Goal: Information Seeking & Learning: Learn about a topic

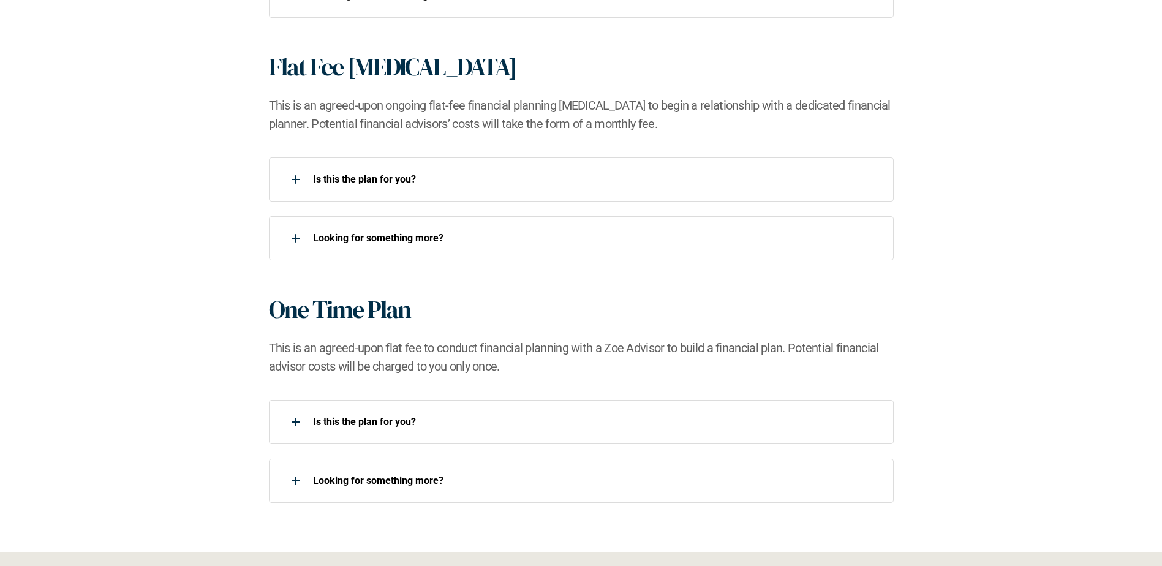
scroll to position [1103, 0]
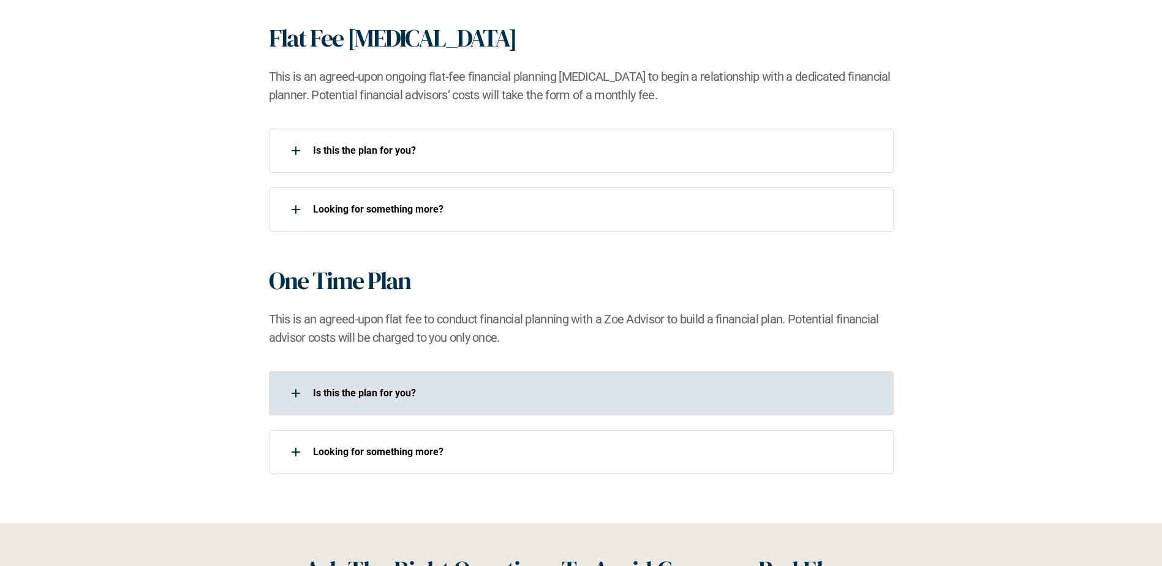
click at [298, 396] on div at bounding box center [296, 393] width 25 height 25
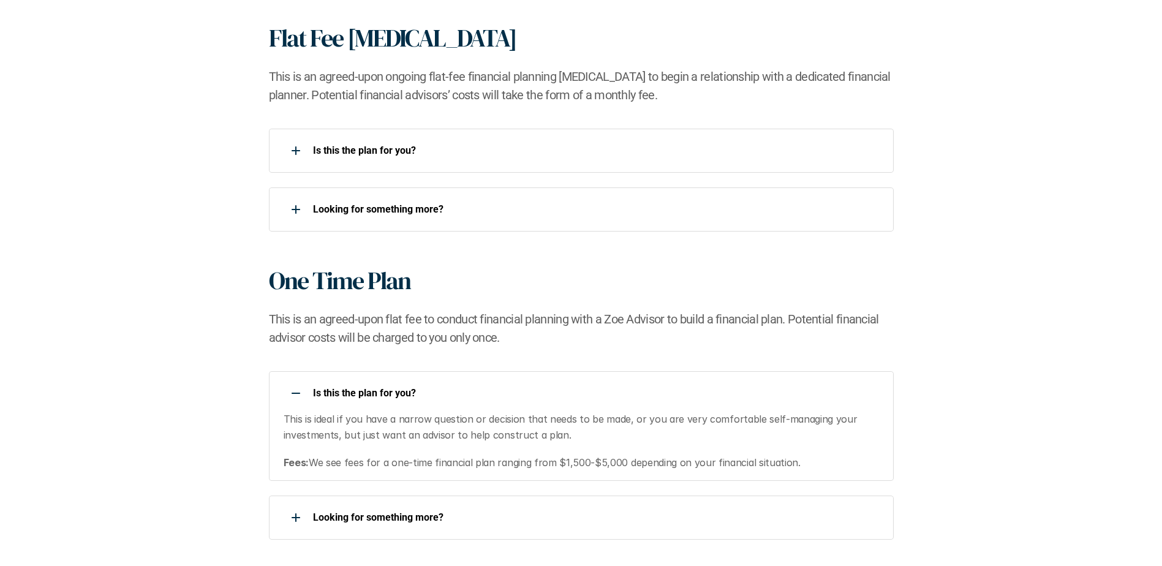
click at [361, 387] on p "Is this the plan for you?​" at bounding box center [595, 393] width 565 height 12
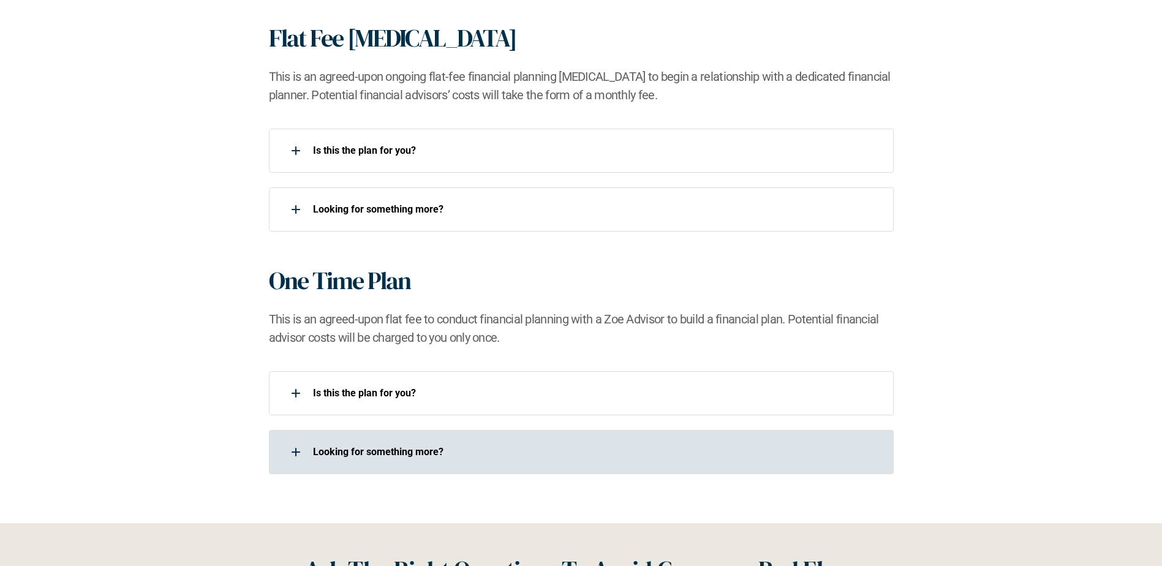
click at [368, 451] on p "Looking for something more?​" at bounding box center [595, 452] width 565 height 12
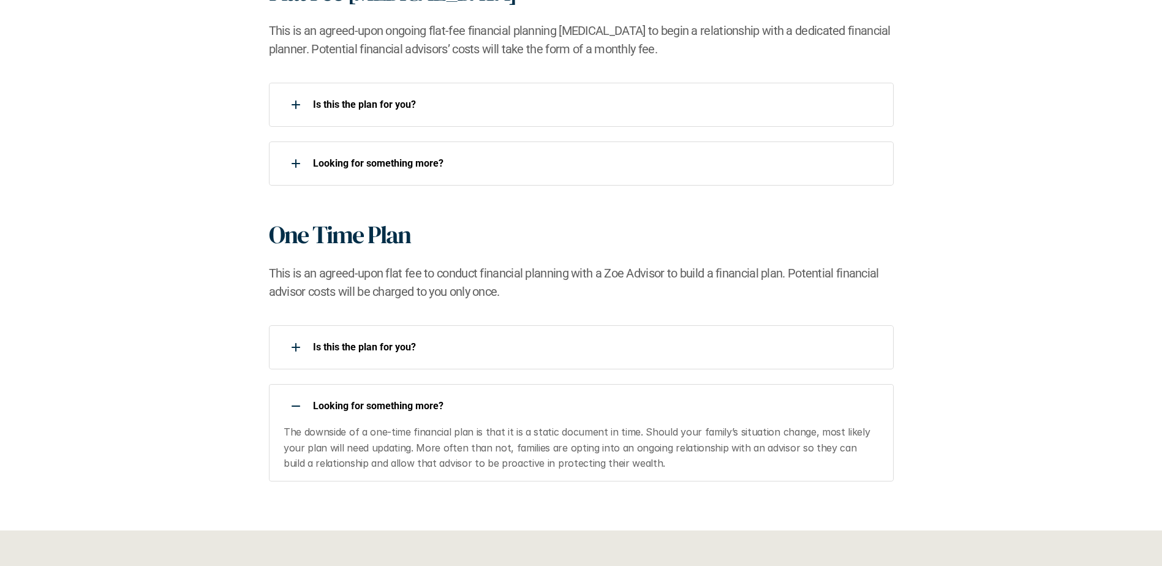
scroll to position [1226, 0]
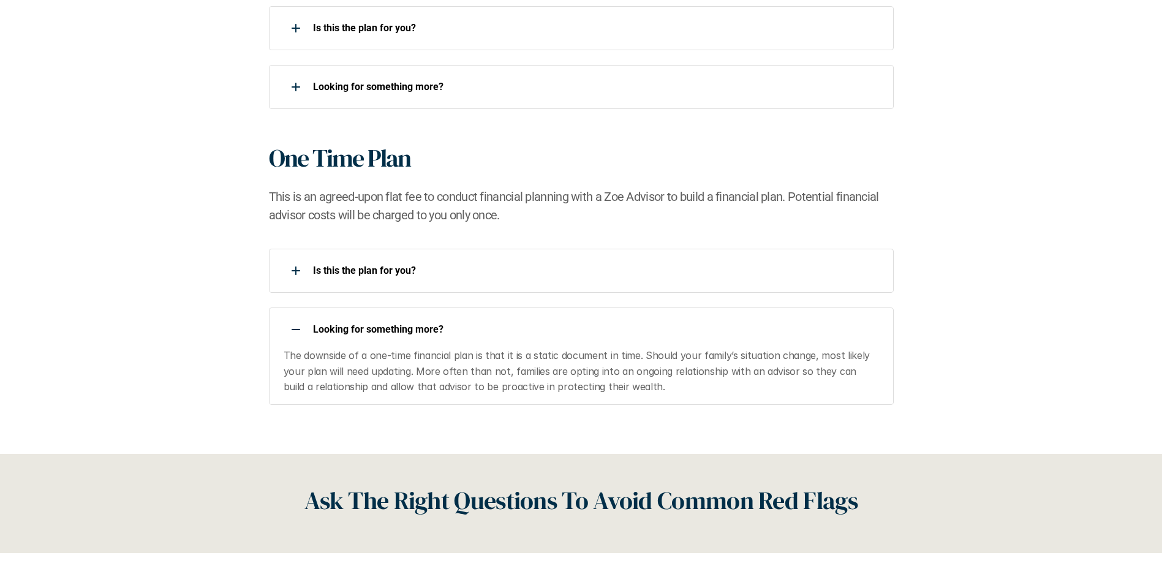
click at [367, 324] on p "Looking for something more?​" at bounding box center [595, 330] width 565 height 12
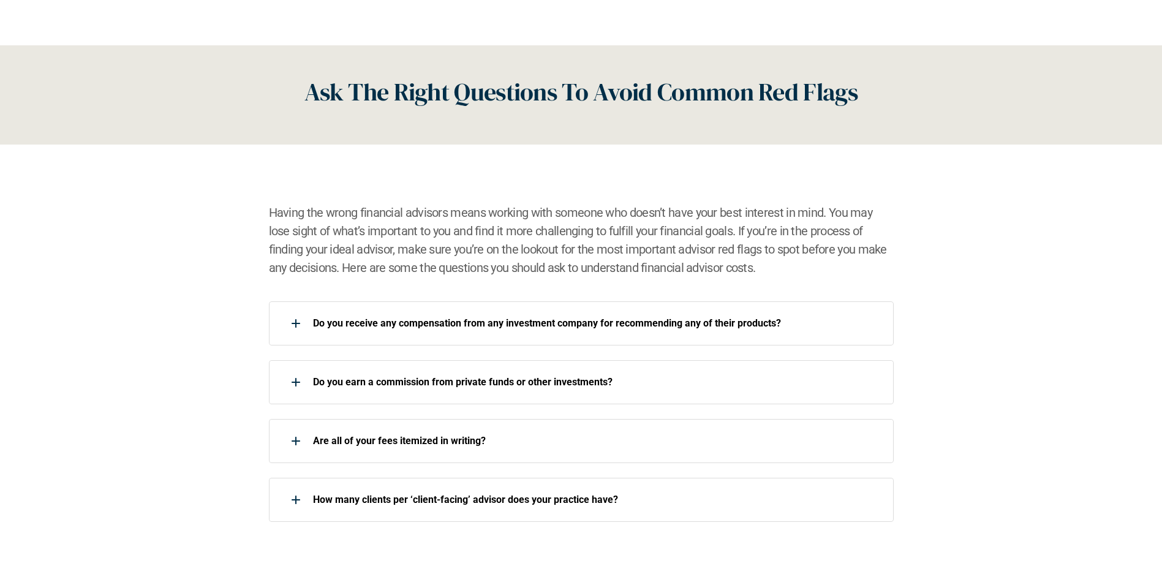
scroll to position [1593, 0]
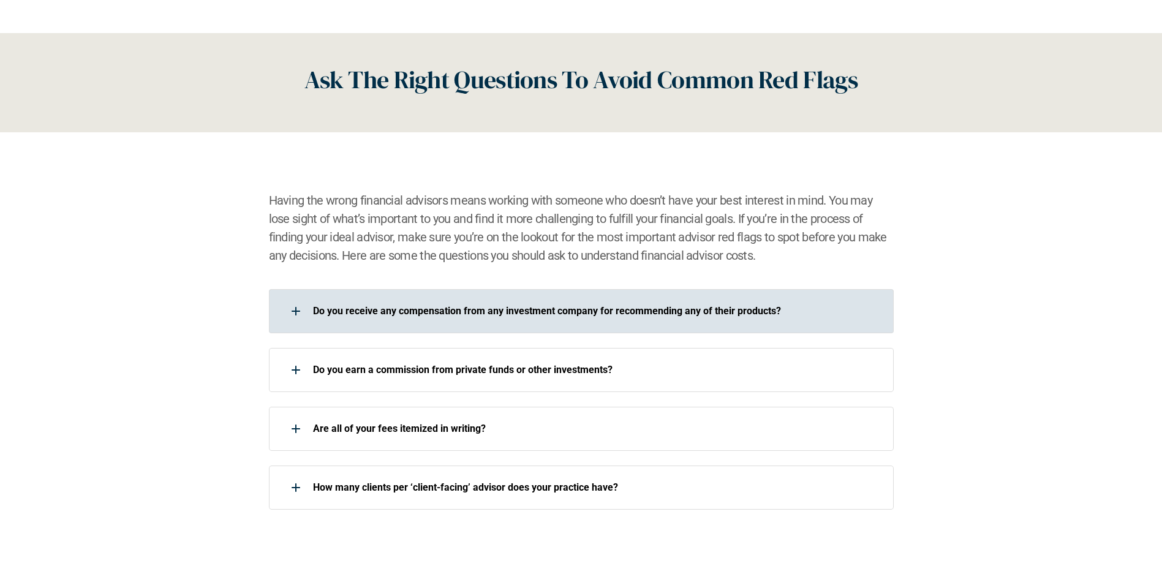
click at [371, 317] on p "Do you receive any compensation from any investment company for recommending an…" at bounding box center [595, 311] width 565 height 12
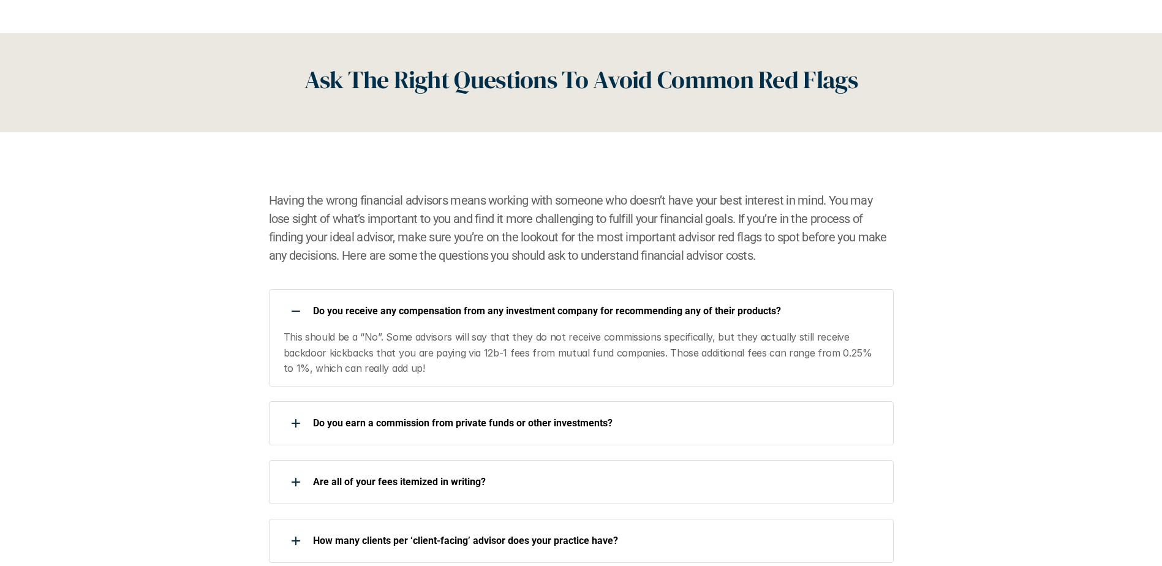
click at [362, 305] on p "Do you receive any compensation from any investment company for recommending an…" at bounding box center [595, 311] width 565 height 12
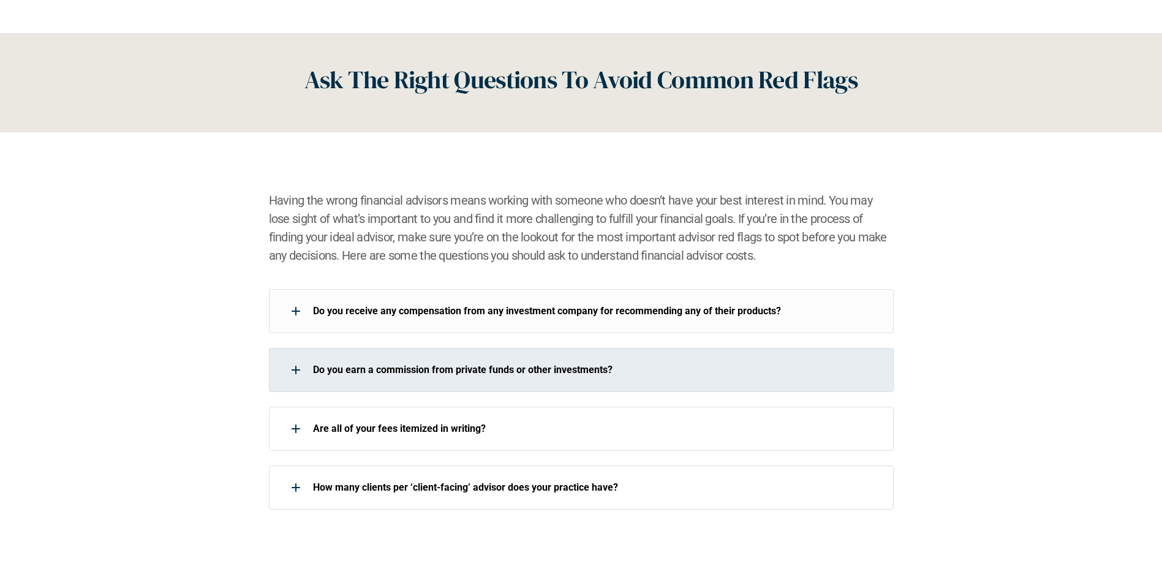
click at [385, 355] on div "Do you earn a commission from private funds or other investments?" at bounding box center [581, 370] width 625 height 44
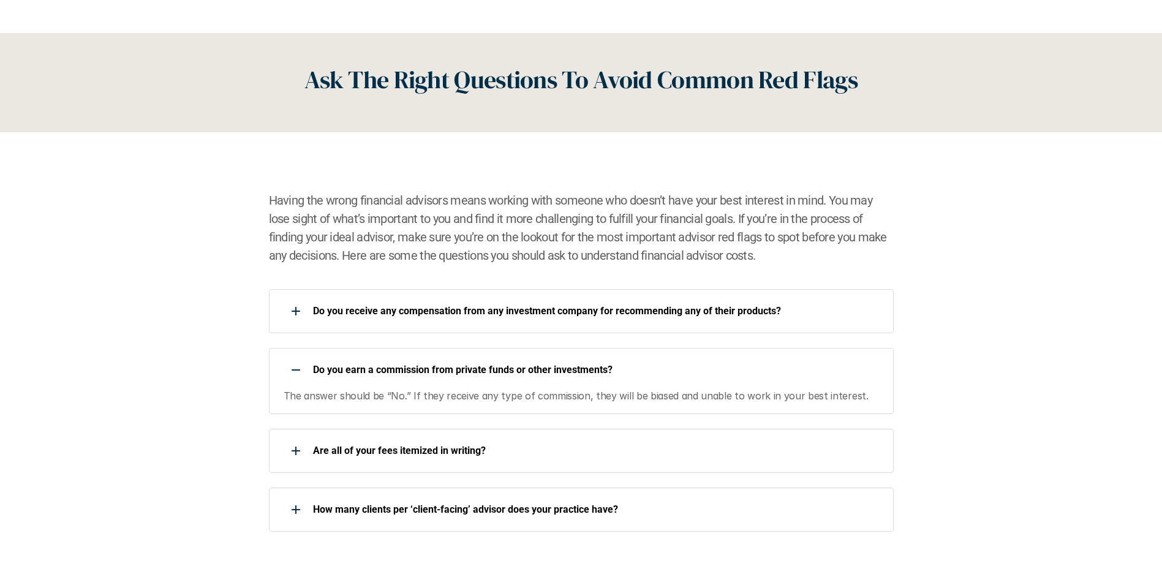
click at [366, 366] on p "Do you earn a commission from private funds or other investments?" at bounding box center [595, 370] width 565 height 12
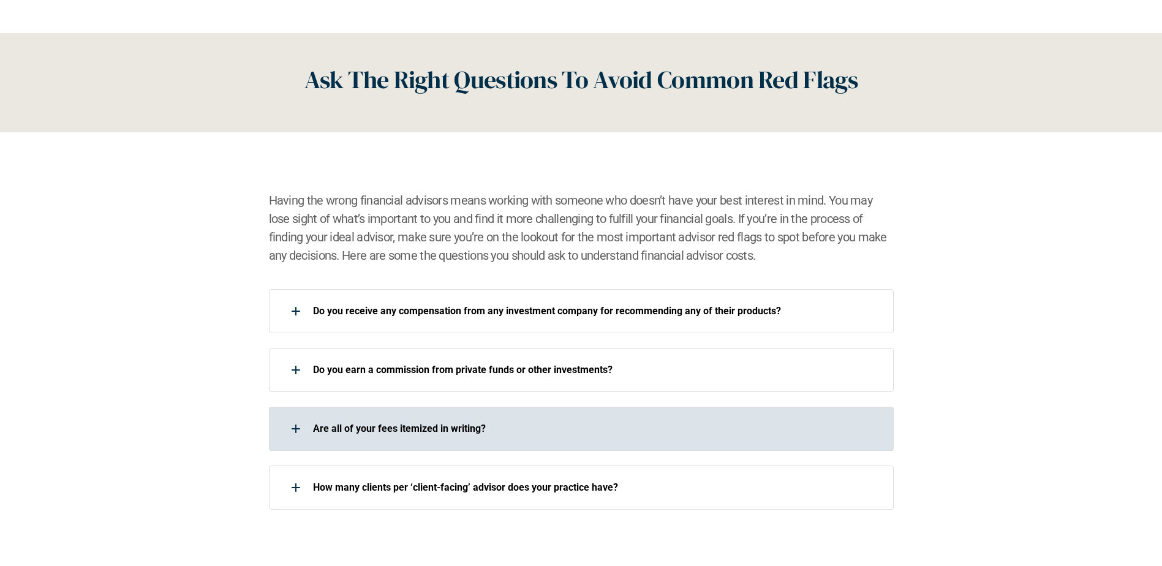
click at [372, 433] on p "Are all of your fees itemized in writing?" at bounding box center [595, 429] width 565 height 12
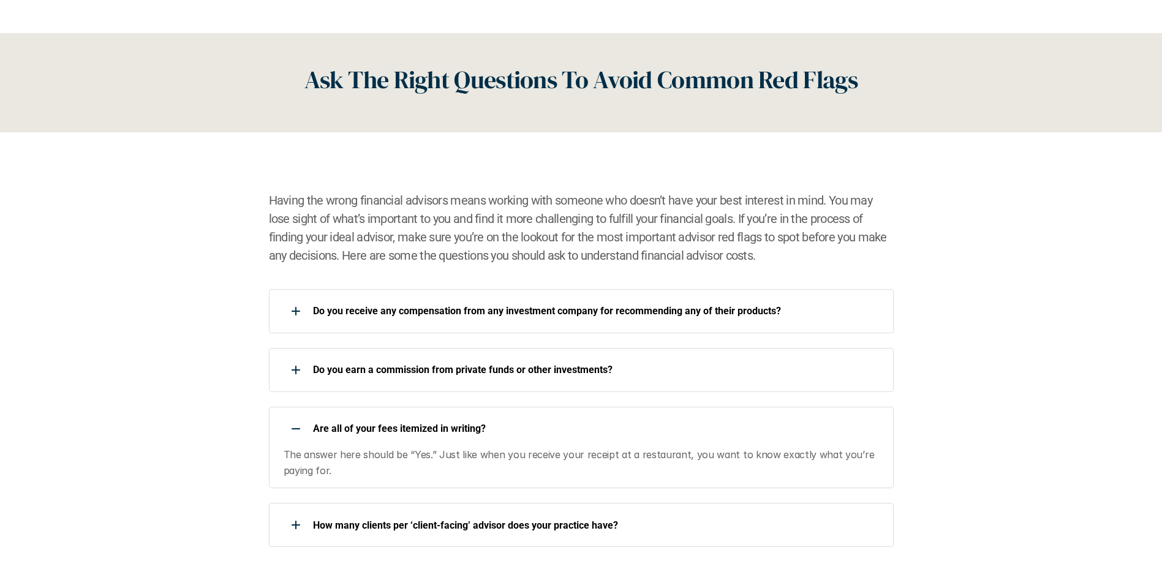
scroll to position [1655, 0]
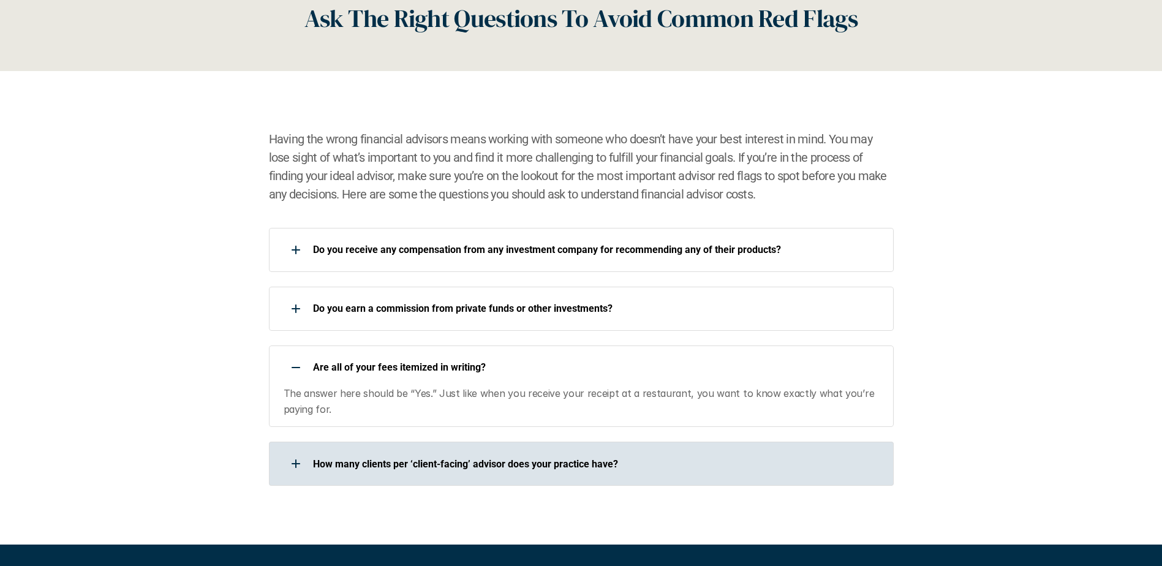
click at [376, 461] on p "How many clients per ‘client-facing’ advisor does your practice have?" at bounding box center [595, 464] width 565 height 12
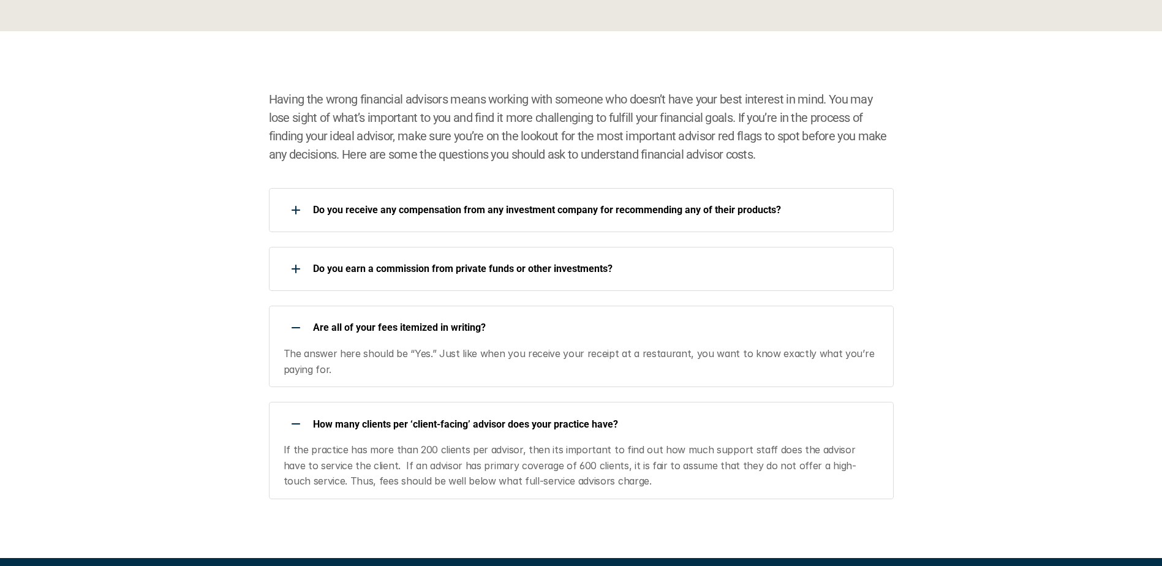
scroll to position [1716, 0]
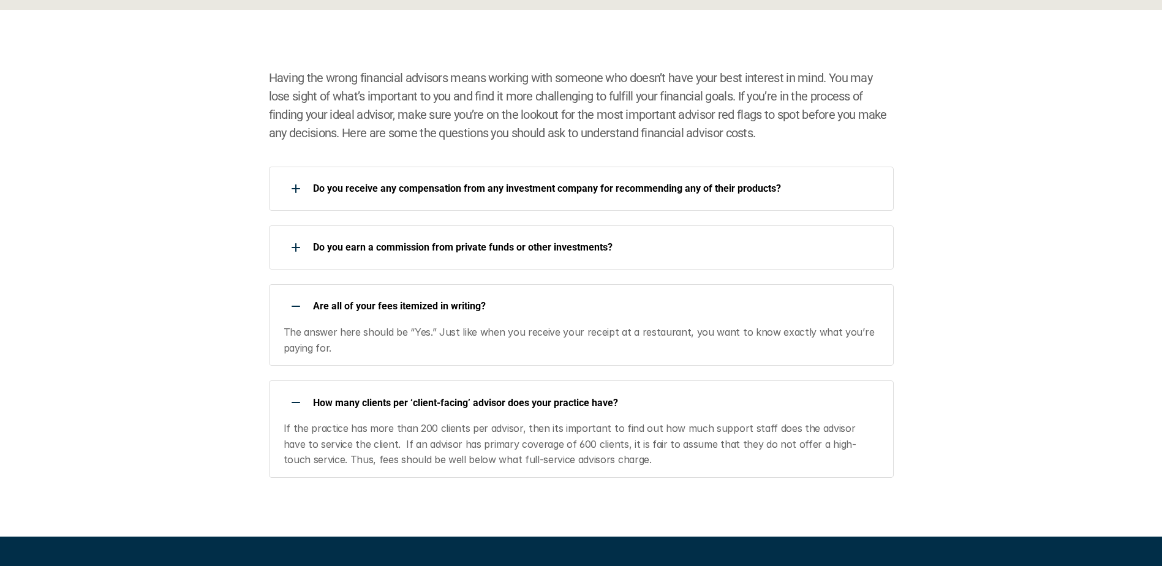
click at [422, 408] on p "How many clients per ‘client-facing’ advisor does your practice have?" at bounding box center [595, 403] width 565 height 12
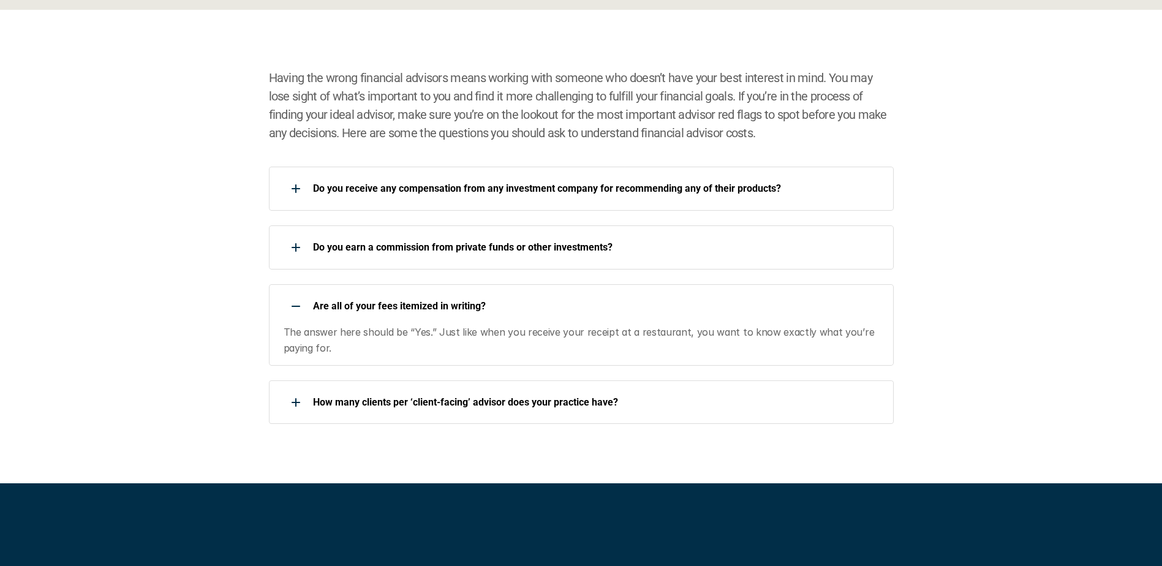
click at [377, 297] on div "Are all of your fees itemized in writing?" at bounding box center [573, 306] width 609 height 25
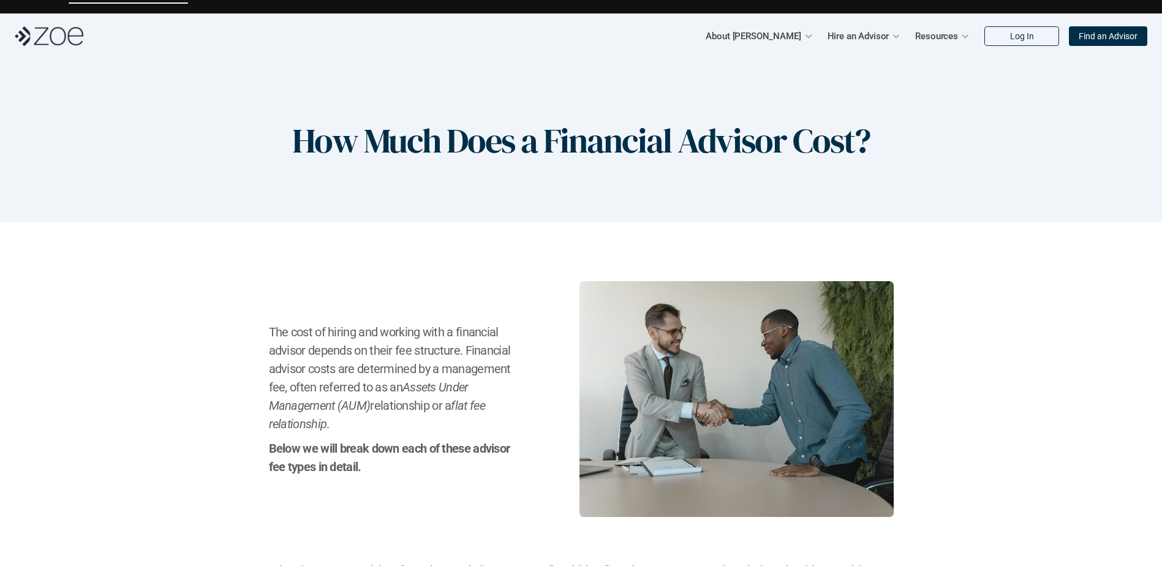
scroll to position [0, 0]
